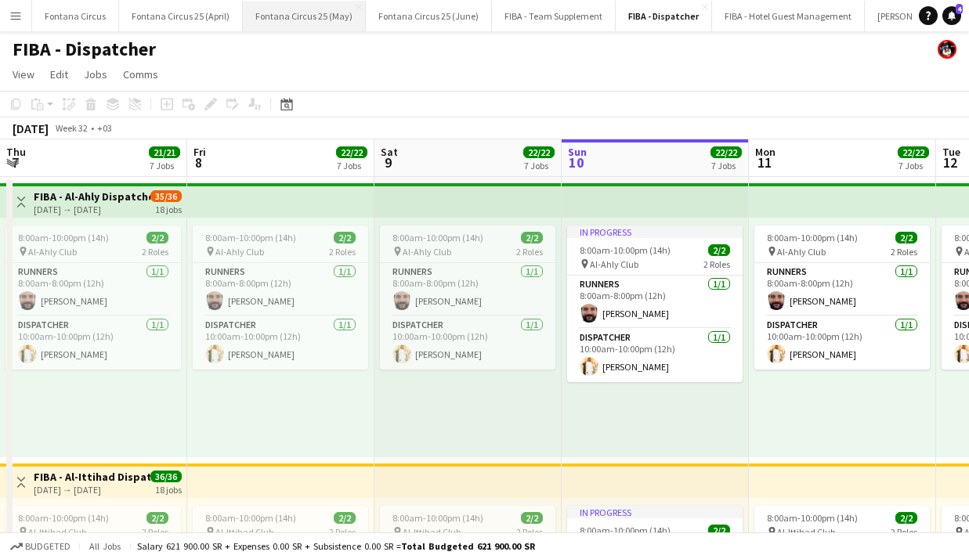
scroll to position [0, 374]
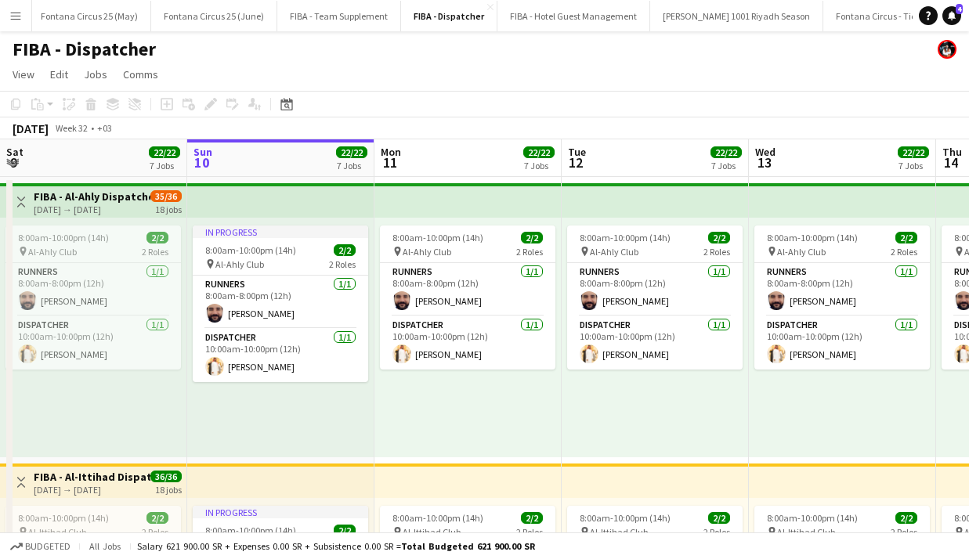
click at [23, 18] on button "Menu" at bounding box center [15, 15] width 31 height 31
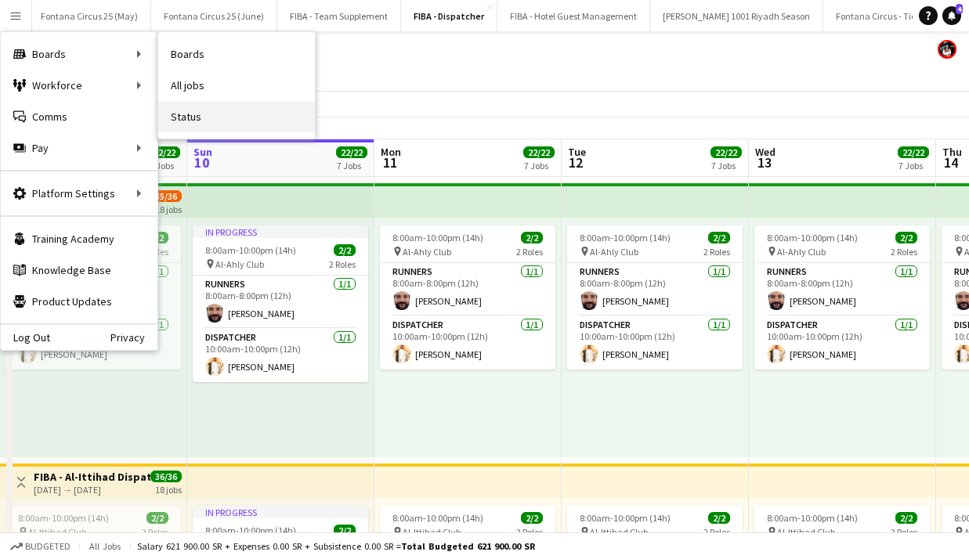
click at [190, 117] on link "Status" at bounding box center [236, 116] width 157 height 31
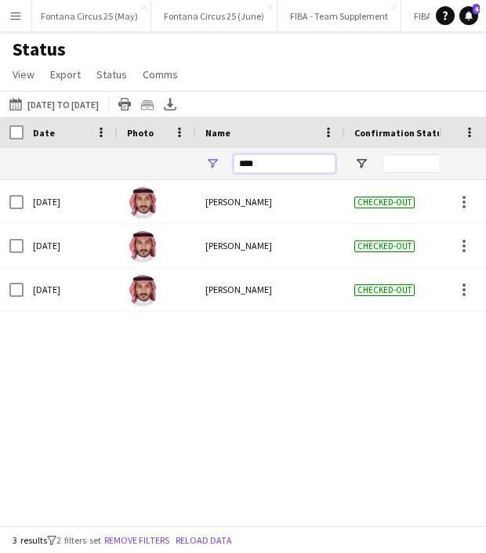
click at [269, 163] on input "****" at bounding box center [284, 163] width 102 height 19
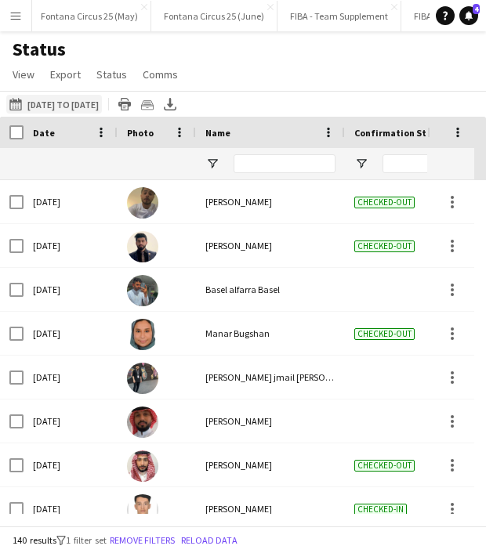
click at [87, 103] on button "[DATE] to [DATE] [DATE] to [DATE]" at bounding box center [54, 104] width 96 height 19
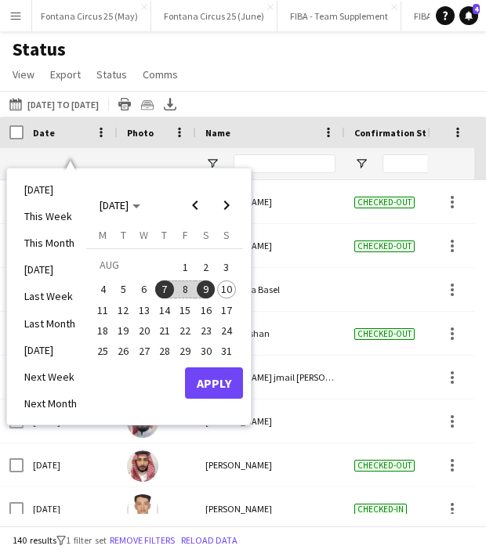
click at [206, 287] on span "9" at bounding box center [206, 289] width 19 height 19
click at [222, 382] on button "Apply" at bounding box center [214, 382] width 58 height 31
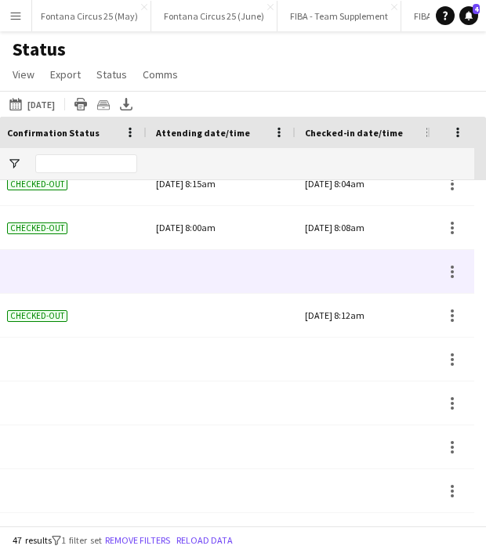
scroll to position [0, 203]
